Goal: Check status: Check status

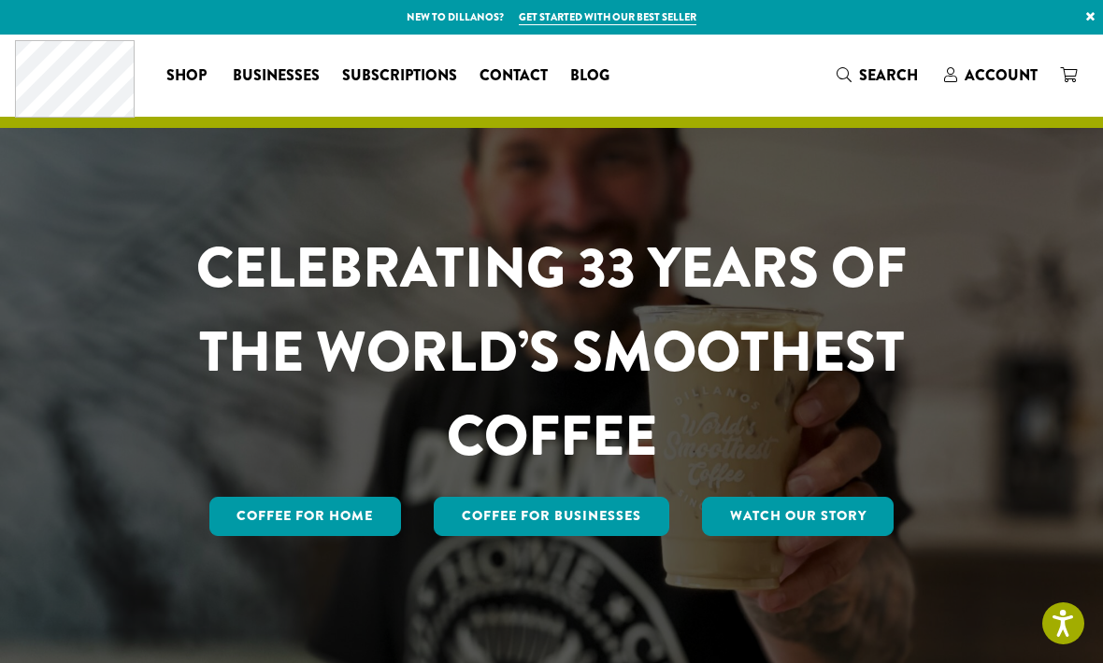
click at [995, 75] on span "Account" at bounding box center [1000, 74] width 73 height 21
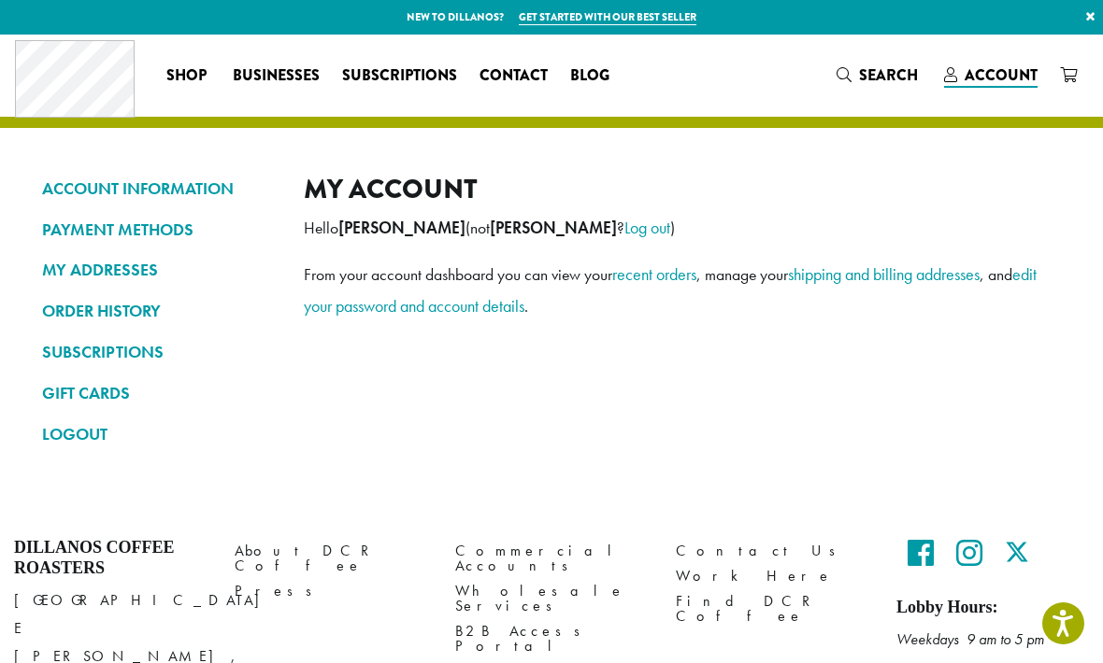
click at [78, 299] on link "ORDER HISTORY" at bounding box center [159, 311] width 234 height 32
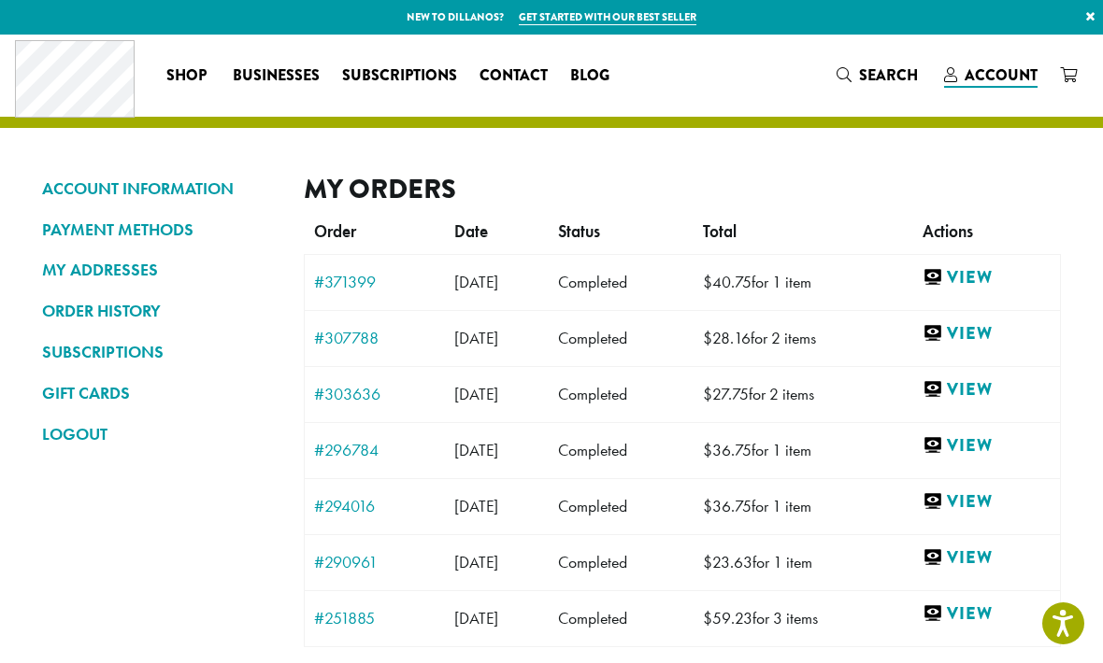
click at [349, 278] on link "#371399" at bounding box center [374, 282] width 121 height 17
